Goal: Task Accomplishment & Management: Manage account settings

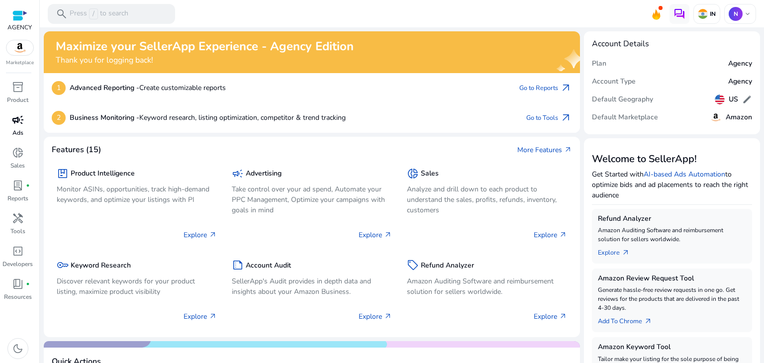
click at [18, 118] on span "campaign" at bounding box center [18, 120] width 12 height 12
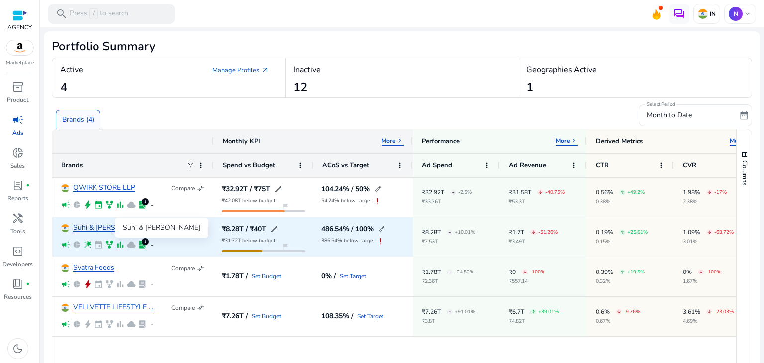
click at [95, 231] on link "Suhi & [PERSON_NAME]" at bounding box center [112, 227] width 78 height 7
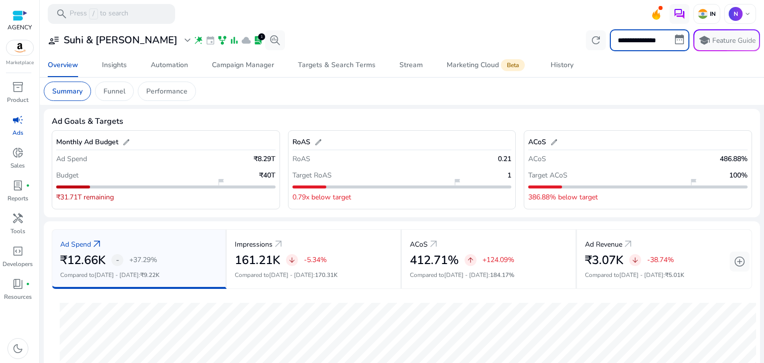
click at [635, 38] on input "**********" at bounding box center [650, 40] width 80 height 22
select select "*"
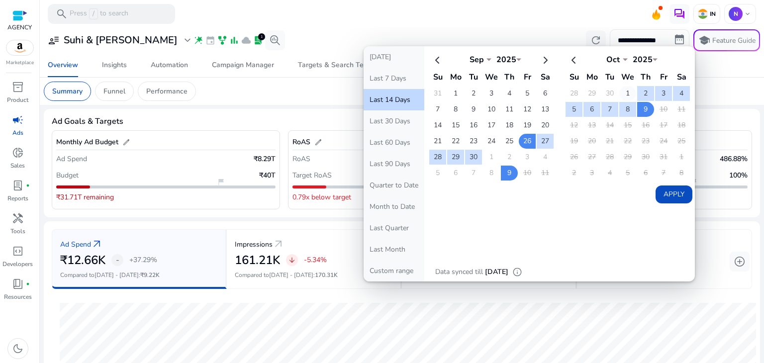
click at [619, 89] on td "1" at bounding box center [627, 93] width 17 height 15
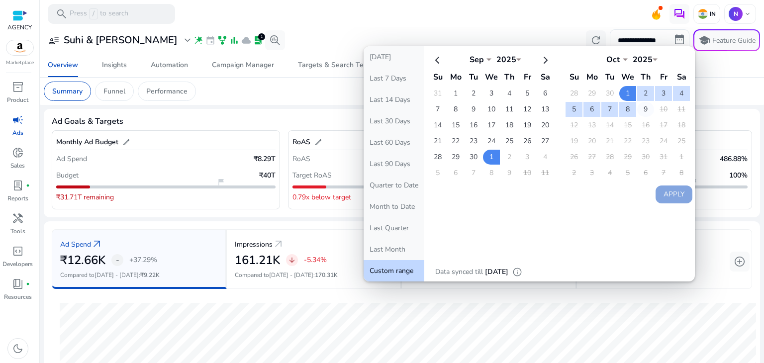
click at [637, 111] on td "9" at bounding box center [645, 109] width 17 height 15
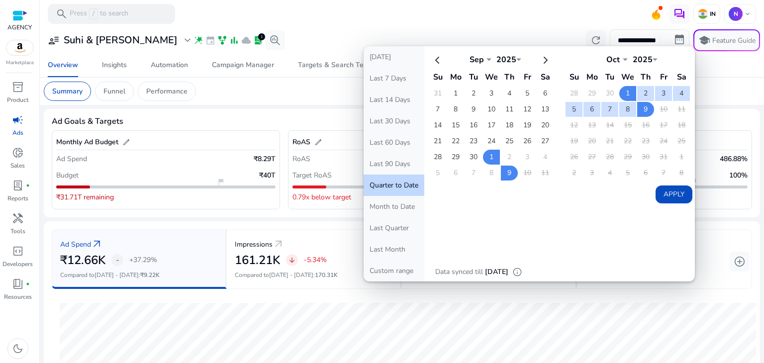
click at [665, 192] on button "Apply" at bounding box center [673, 195] width 37 height 18
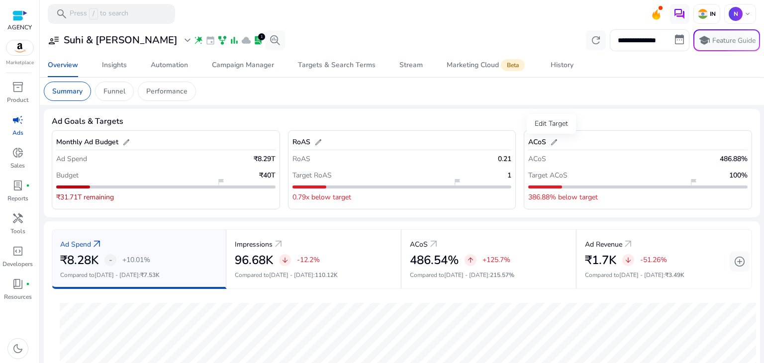
click at [553, 141] on span "edit" at bounding box center [554, 142] width 8 height 8
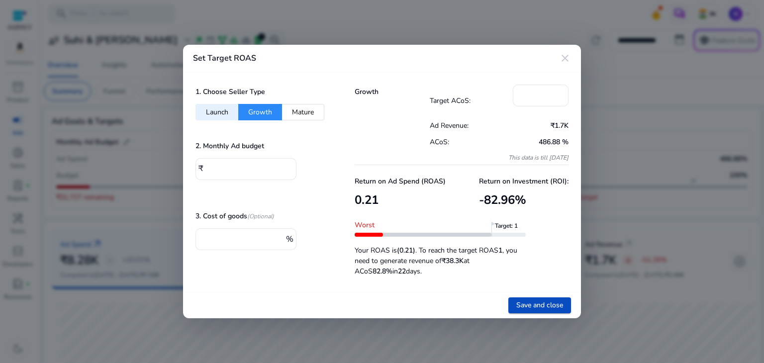
click at [563, 60] on mat-icon "close" at bounding box center [565, 58] width 12 height 12
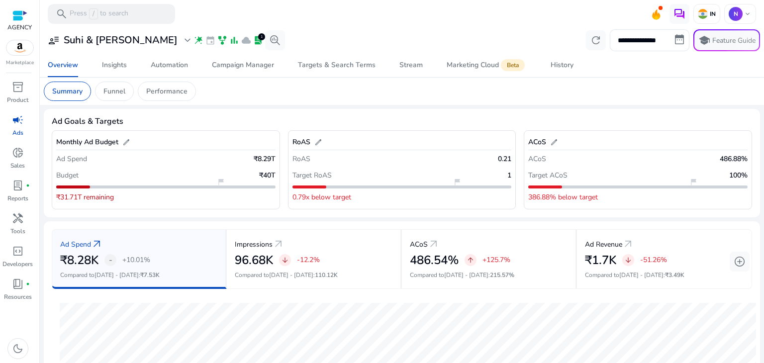
drag, startPoint x: 527, startPoint y: 196, endPoint x: 601, endPoint y: 197, distance: 73.6
click at [601, 197] on div "386.88% below target" at bounding box center [637, 196] width 219 height 17
click at [724, 160] on p "486.88%" at bounding box center [734, 159] width 28 height 10
click at [736, 172] on p "100%" at bounding box center [738, 175] width 18 height 10
drag, startPoint x: 742, startPoint y: 176, endPoint x: 717, endPoint y: 172, distance: 25.3
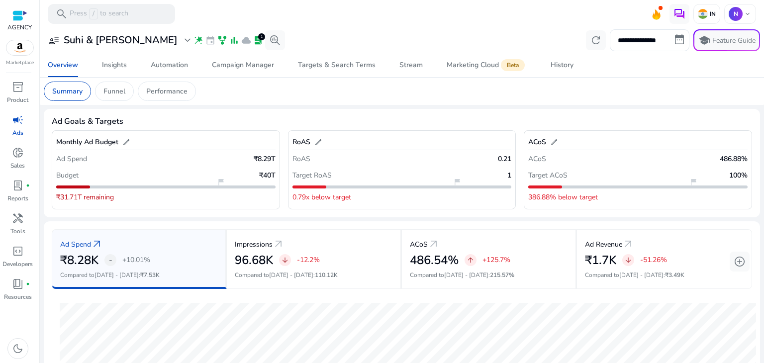
click at [717, 172] on div "Target ACoS 100%" at bounding box center [637, 175] width 219 height 17
click at [316, 141] on span "edit" at bounding box center [318, 142] width 8 height 8
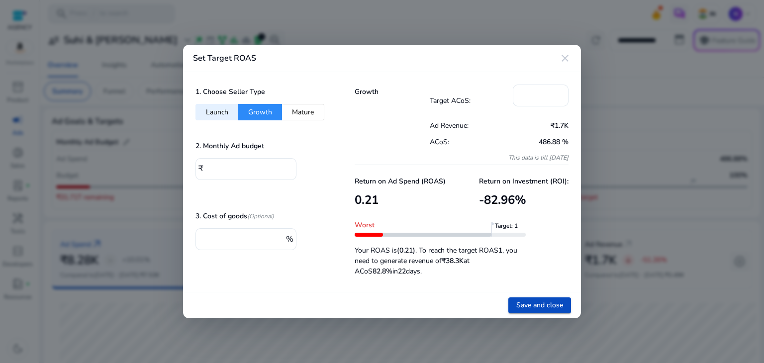
drag, startPoint x: 517, startPoint y: 160, endPoint x: 569, endPoint y: 161, distance: 51.7
click at [569, 161] on div "Growth Target ACoS: *** Ad Revenue: ₹1.7K ACoS: 486.88 % This data is till [DAT…" at bounding box center [461, 182] width 239 height 220
click at [539, 97] on input "***" at bounding box center [541, 94] width 40 height 11
click at [561, 62] on mat-icon "close" at bounding box center [565, 58] width 12 height 12
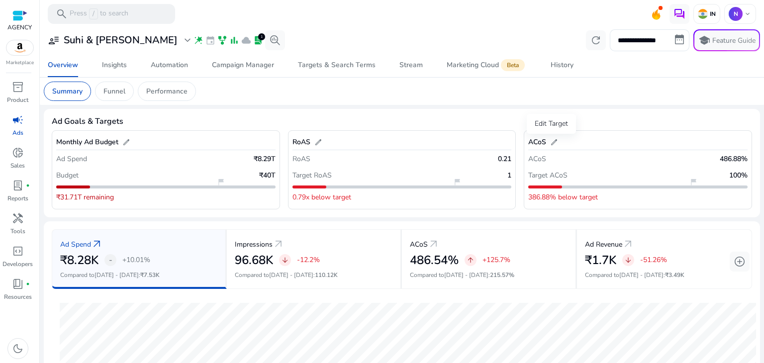
click at [550, 142] on span "edit" at bounding box center [554, 142] width 8 height 8
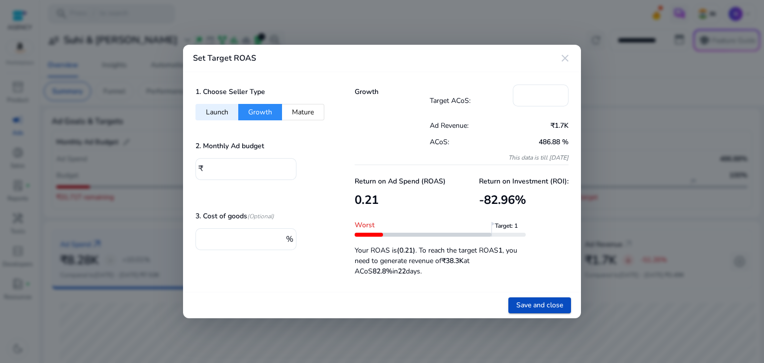
click at [314, 114] on button "Mature" at bounding box center [303, 112] width 42 height 16
click at [271, 116] on button "Growth" at bounding box center [260, 112] width 44 height 16
click at [226, 116] on button "Launch" at bounding box center [216, 112] width 43 height 16
click at [255, 114] on button "Growth" at bounding box center [260, 112] width 44 height 16
click at [297, 108] on button "Mature" at bounding box center [303, 112] width 42 height 16
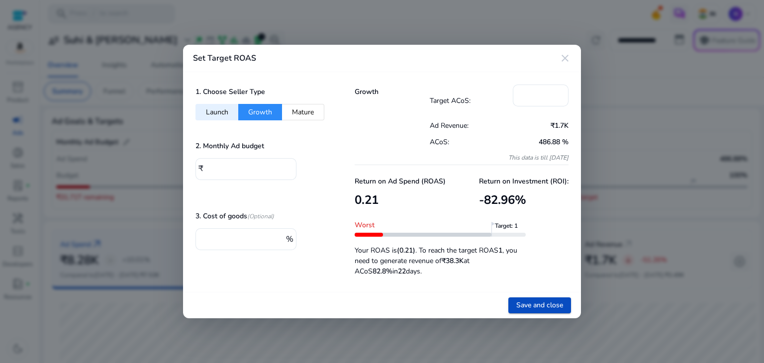
type input "**"
click at [552, 92] on input "**" at bounding box center [541, 94] width 40 height 11
click at [565, 59] on mat-icon "close" at bounding box center [565, 58] width 12 height 12
